Goal: Use online tool/utility: Use online tool/utility

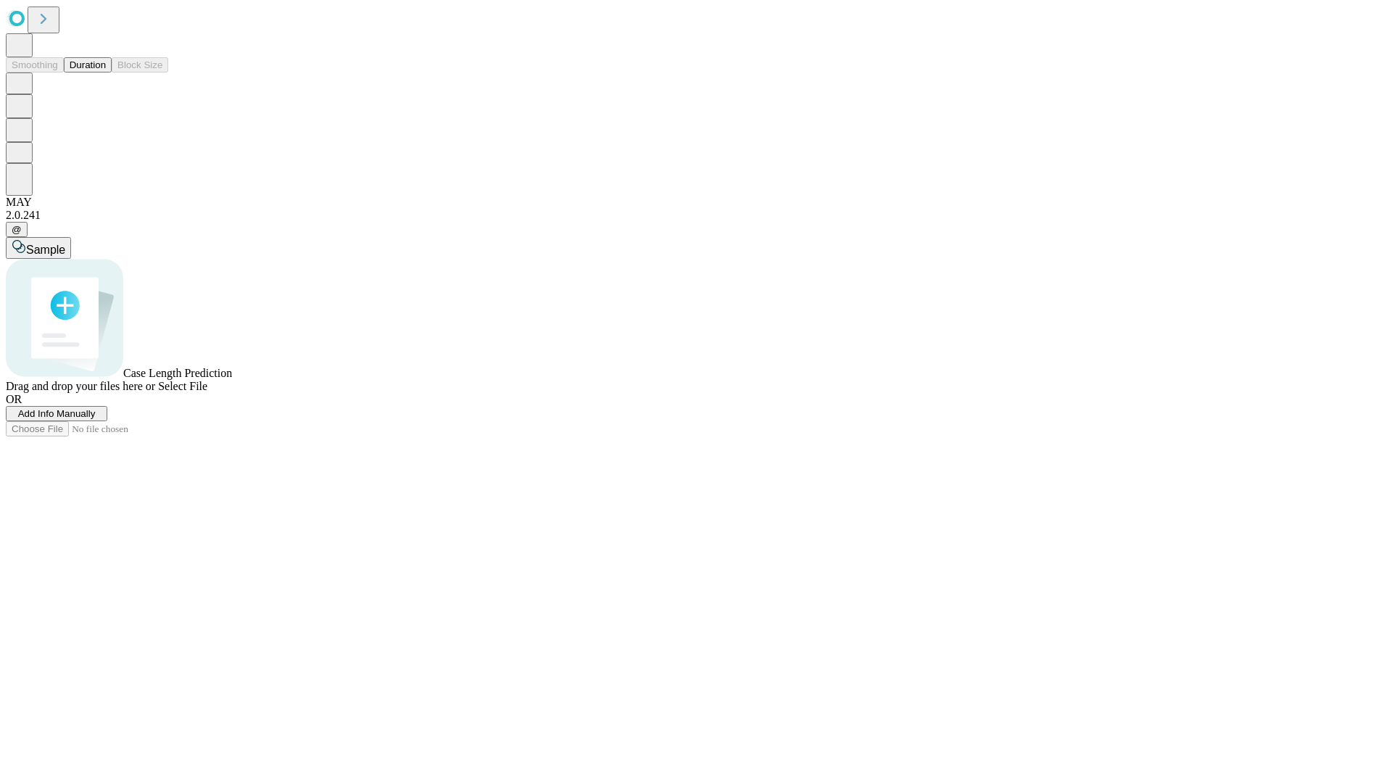
click at [106, 72] on button "Duration" at bounding box center [88, 64] width 48 height 15
click at [207, 392] on span "Select File" at bounding box center [182, 386] width 49 height 12
